Goal: Contribute content: Add original content to the website for others to see

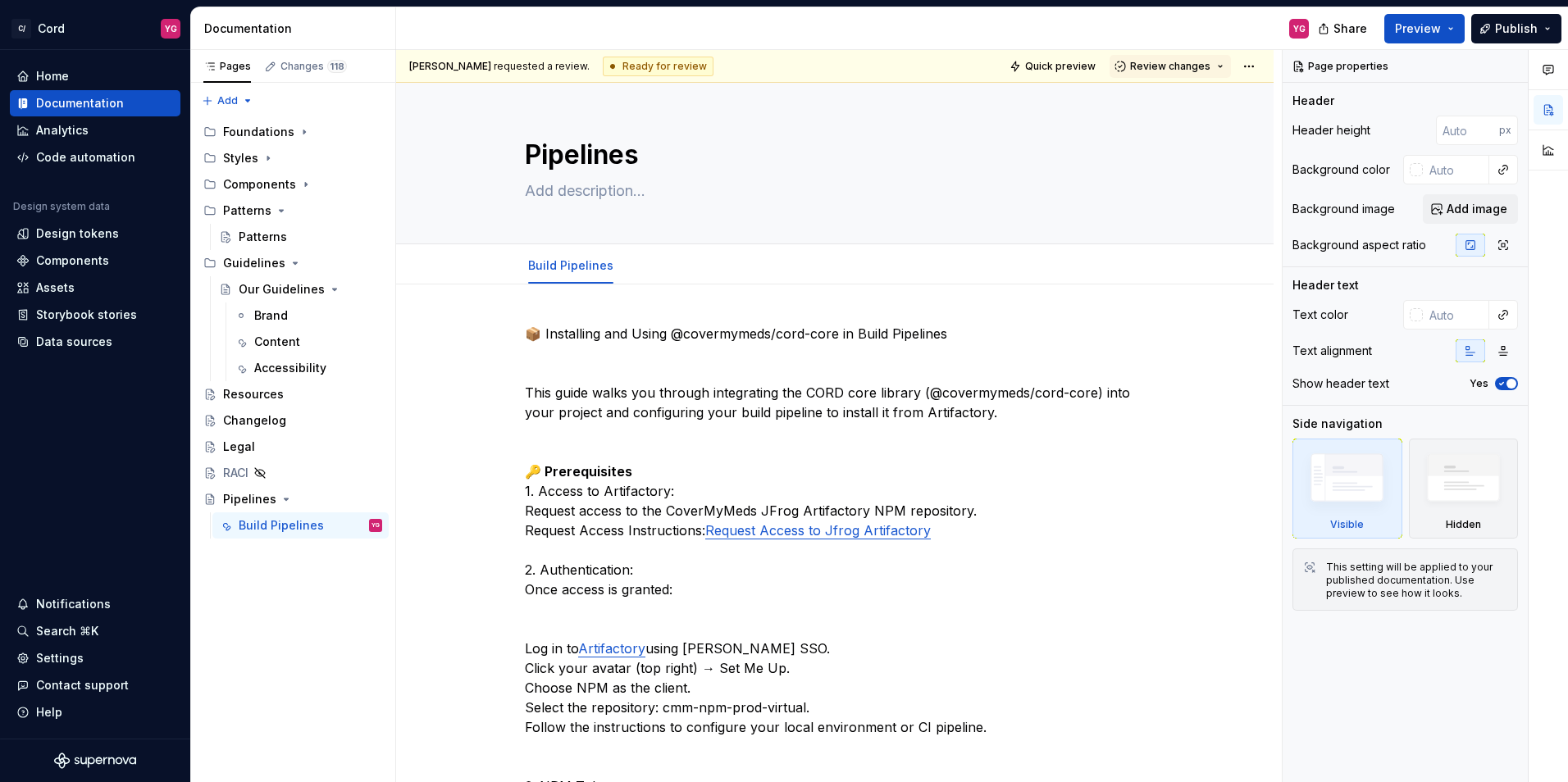
type textarea "*"
click at [371, 497] on button "Page tree" at bounding box center [371, 500] width 23 height 23
type textarea "*"
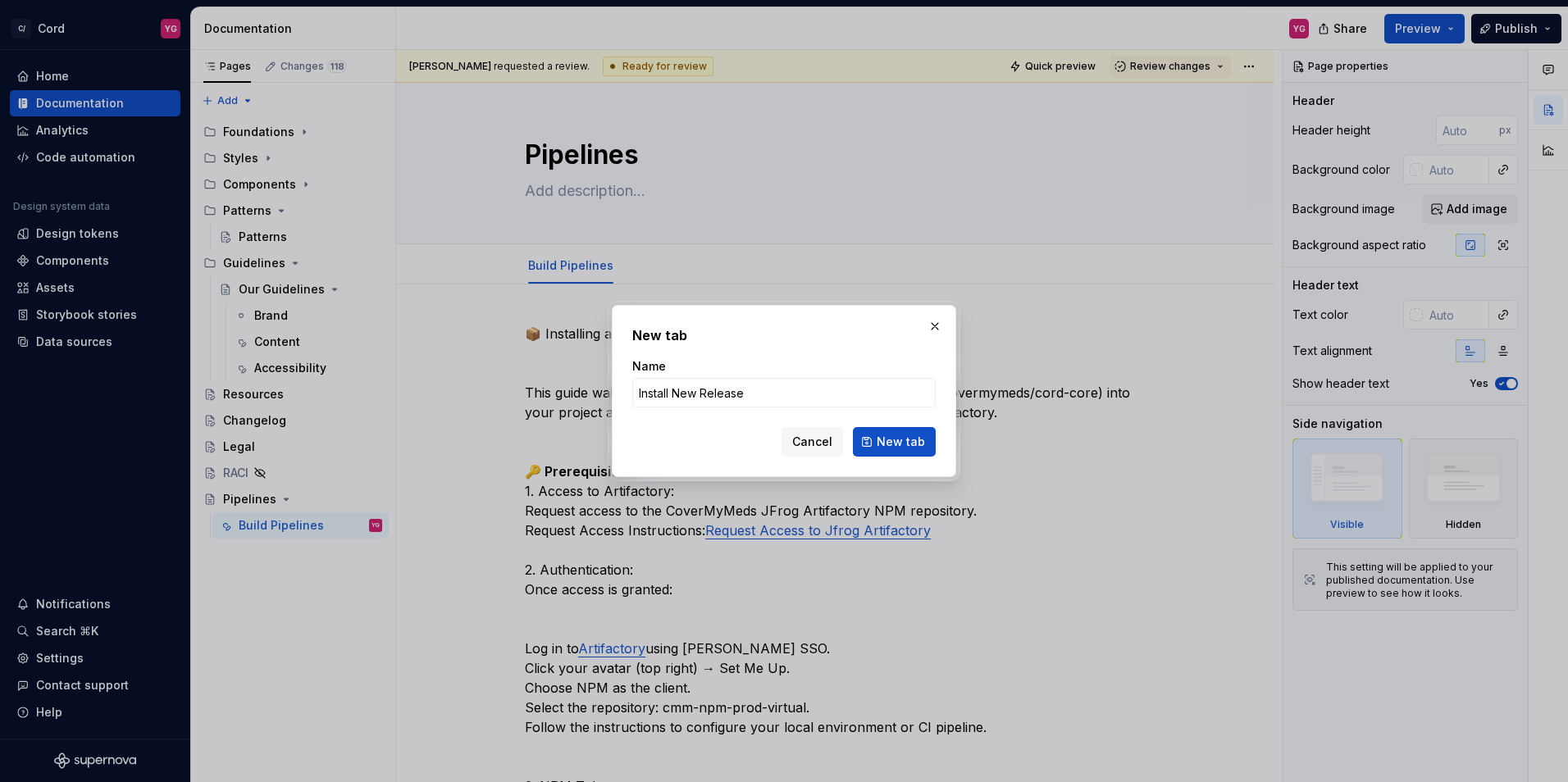
type input "Install New Releases"
click button "New tab" at bounding box center [894, 442] width 82 height 30
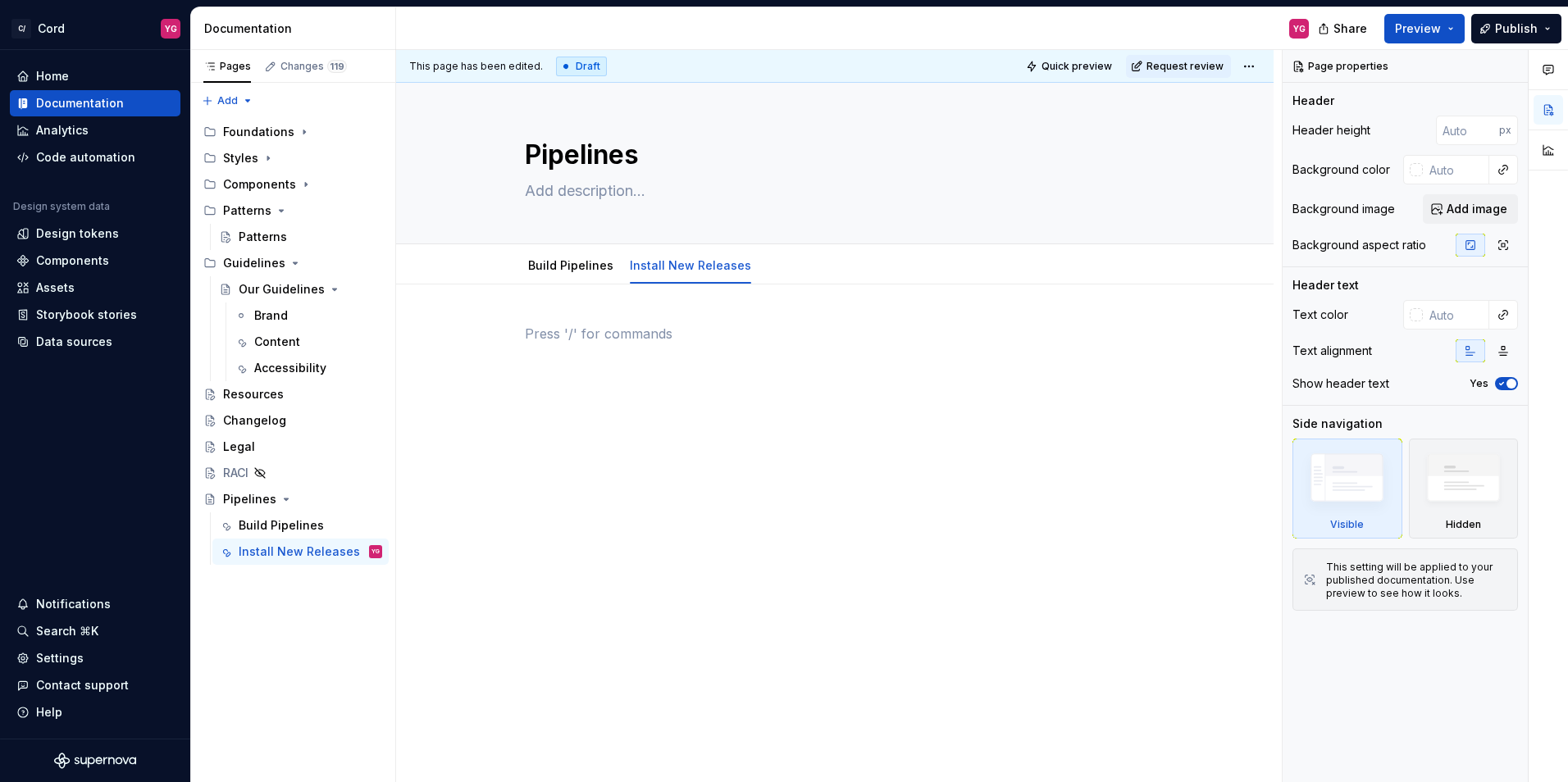
click at [716, 349] on div at bounding box center [835, 354] width 620 height 62
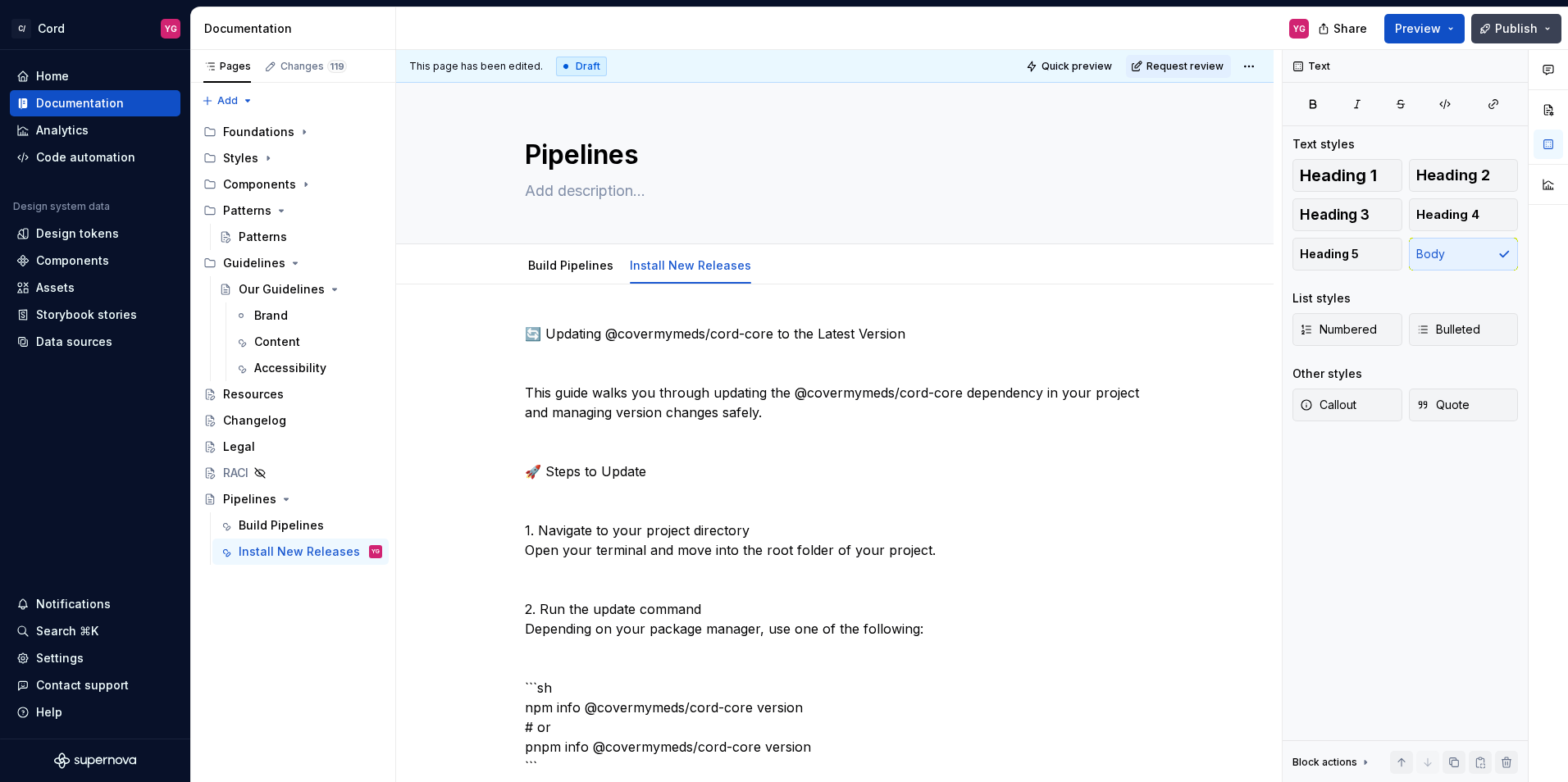
click at [1544, 35] on button "Publish" at bounding box center [1516, 29] width 90 height 30
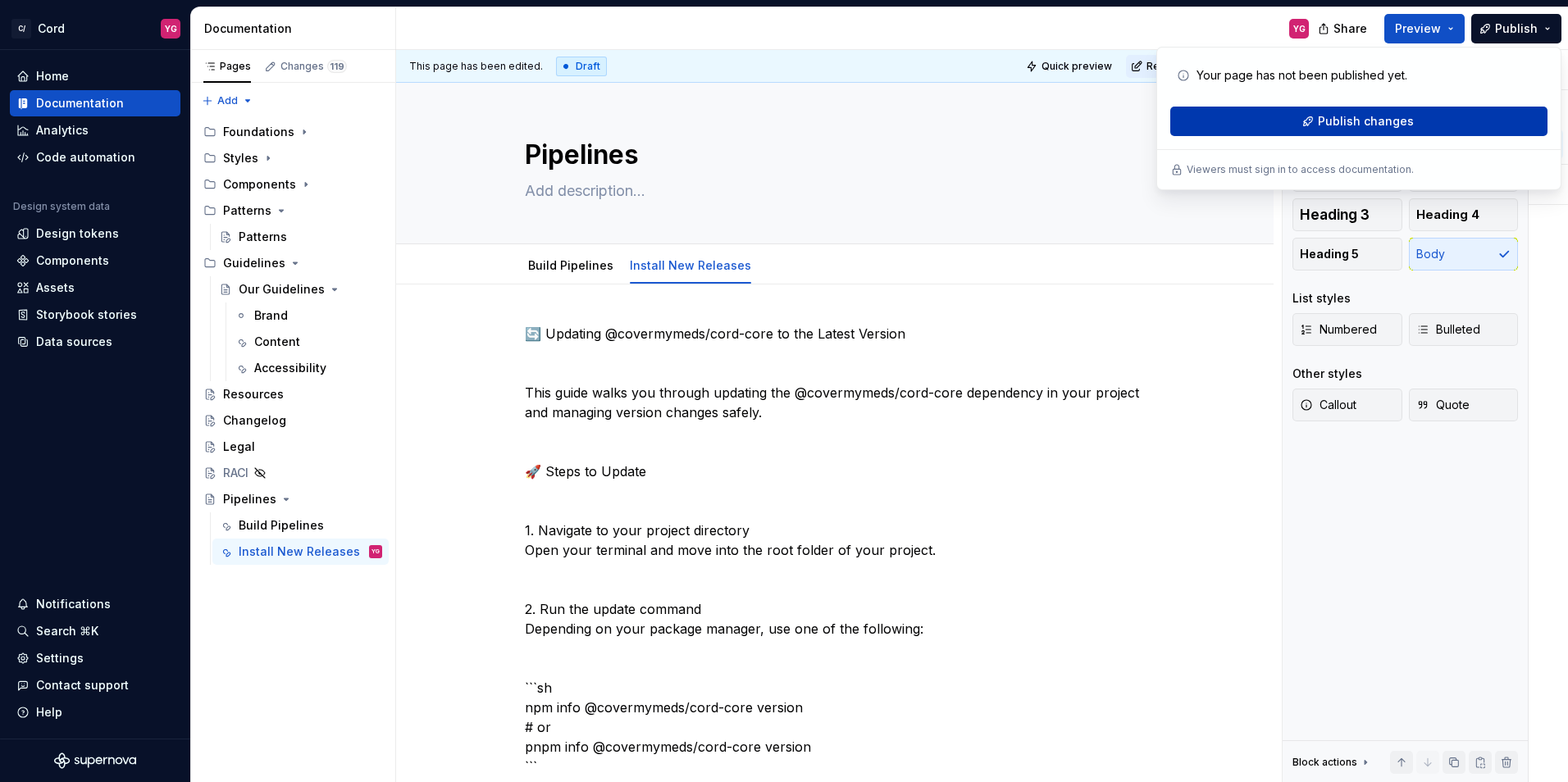
click at [1376, 124] on span "Publish changes" at bounding box center [1365, 121] width 96 height 17
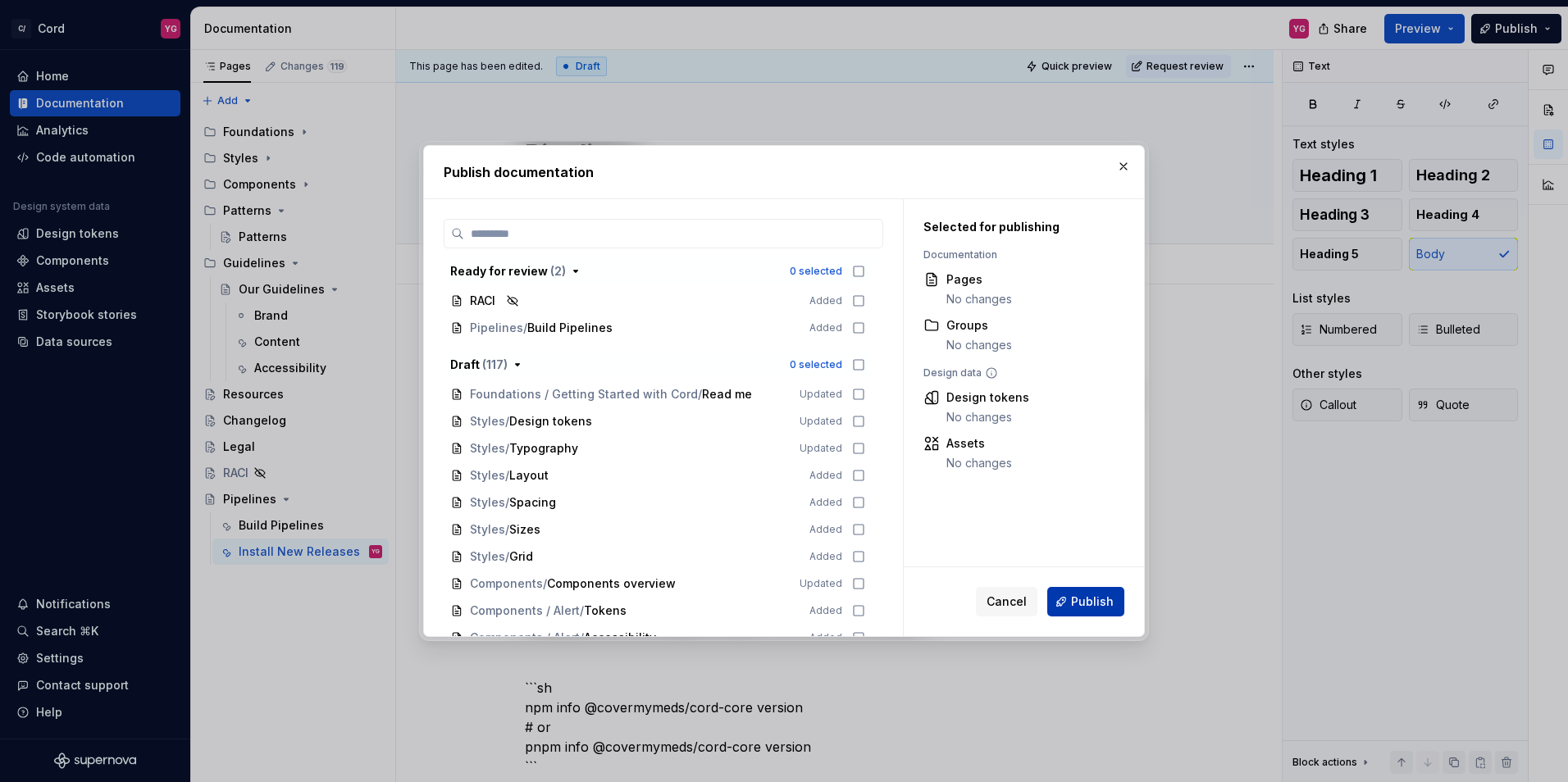
click at [1097, 606] on span "Publish" at bounding box center [1093, 601] width 43 height 17
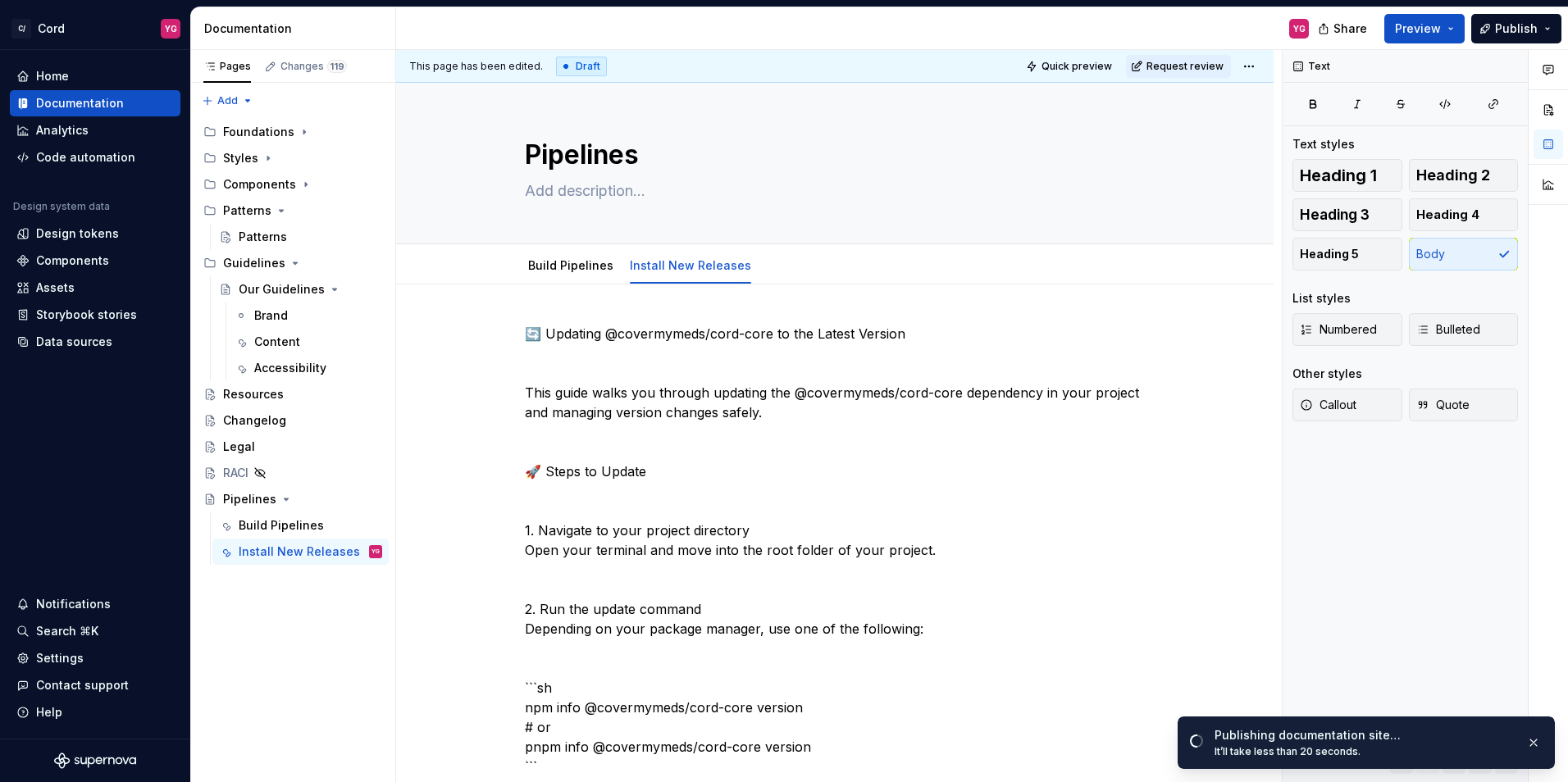
type textarea "*"
